Goal: Find specific page/section: Find specific page/section

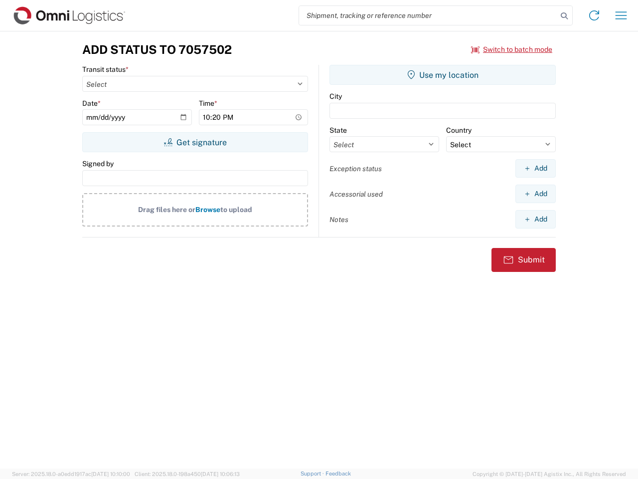
click at [428, 15] on input "search" at bounding box center [428, 15] width 258 height 19
click at [564, 16] on icon at bounding box center [564, 16] width 14 height 14
click at [594, 15] on icon at bounding box center [594, 15] width 16 height 16
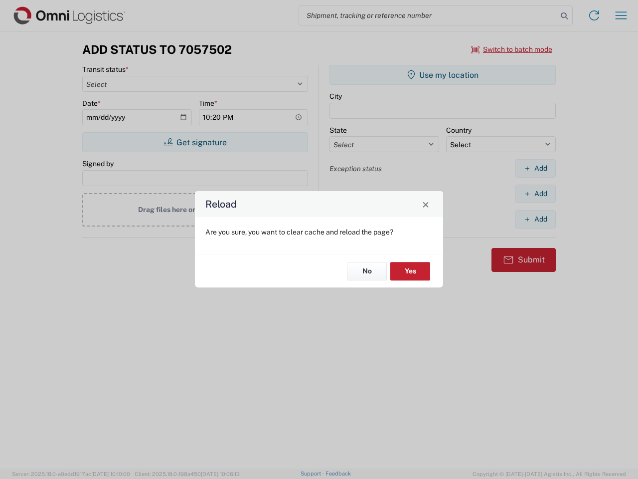
click at [621, 15] on div "Reload Are you sure, you want to clear cache and reload the page? No Yes" at bounding box center [319, 239] width 638 height 479
click at [512, 49] on div "Reload Are you sure, you want to clear cache and reload the page? No Yes" at bounding box center [319, 239] width 638 height 479
click at [195, 142] on div "Reload Are you sure, you want to clear cache and reload the page? No Yes" at bounding box center [319, 239] width 638 height 479
click at [443, 75] on div "Reload Are you sure, you want to clear cache and reload the page? No Yes" at bounding box center [319, 239] width 638 height 479
click at [535, 168] on div "Reload Are you sure, you want to clear cache and reload the page? No Yes" at bounding box center [319, 239] width 638 height 479
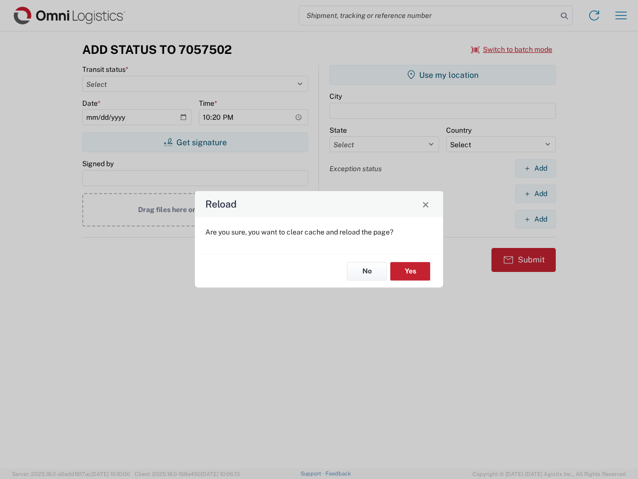
click at [535, 193] on div "Reload Are you sure, you want to clear cache and reload the page? No Yes" at bounding box center [319, 239] width 638 height 479
click at [535, 219] on div "Reload Are you sure, you want to clear cache and reload the page? No Yes" at bounding box center [319, 239] width 638 height 479
